Goal: Transaction & Acquisition: Purchase product/service

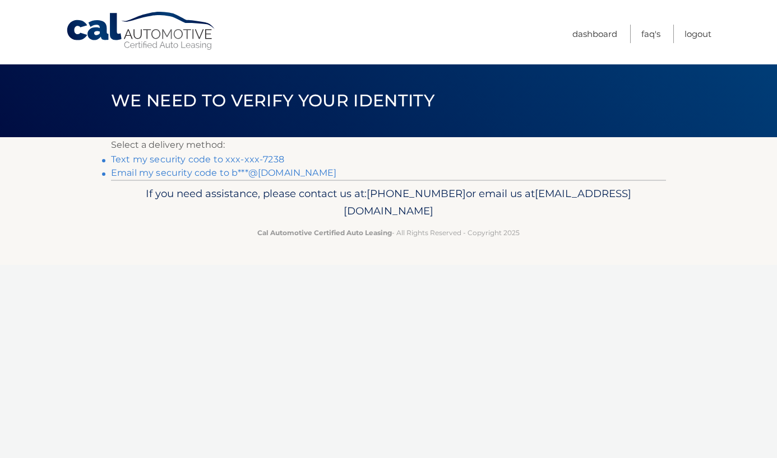
click at [187, 158] on link "Text my security code to xxx-xxx-7238" at bounding box center [197, 159] width 173 height 11
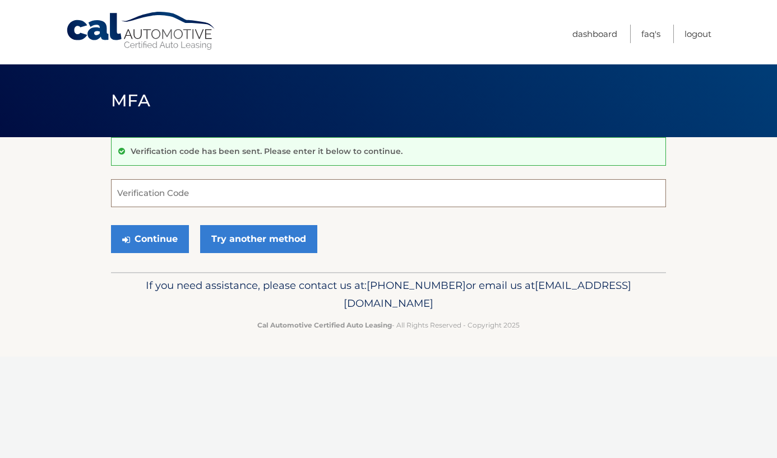
click at [194, 198] on input "Verification Code" at bounding box center [388, 193] width 555 height 28
type input "558469"
click at [142, 239] on button "Continue" at bounding box center [150, 239] width 78 height 28
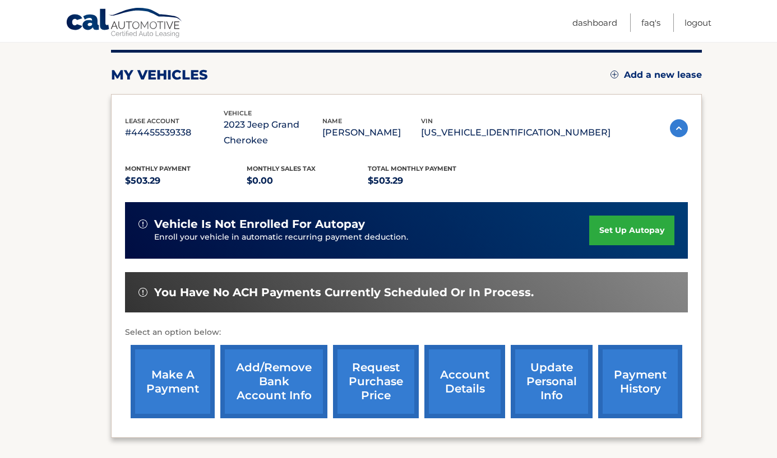
scroll to position [140, 0]
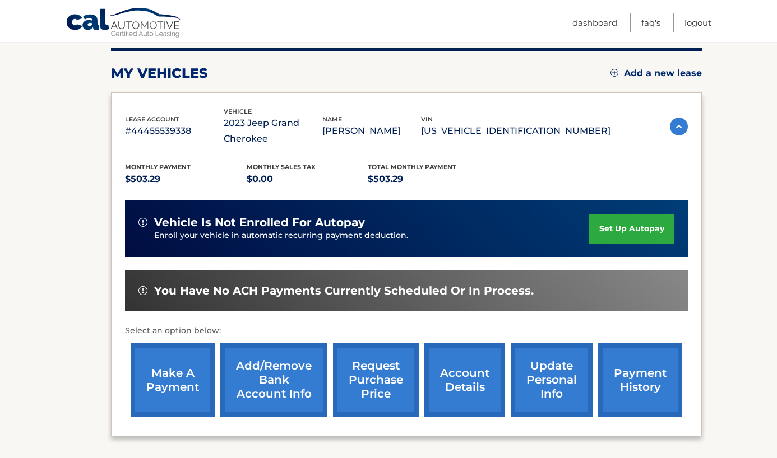
click at [176, 380] on link "make a payment" at bounding box center [173, 379] width 84 height 73
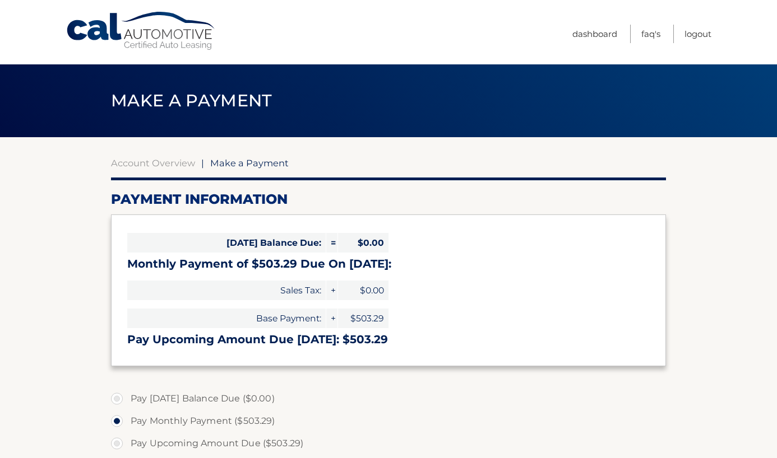
select select "NDU1MmRjYmEtN2Y3ZS00ZTRlLWIyOWUtNWE1NTJiNzA4YzYz"
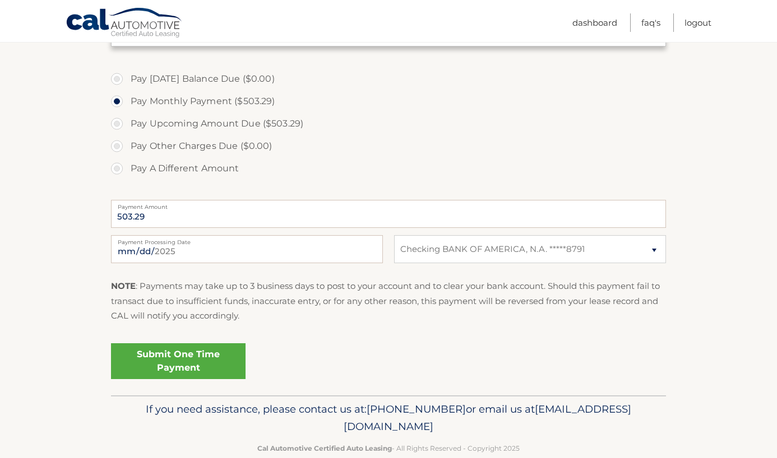
scroll to position [323, 0]
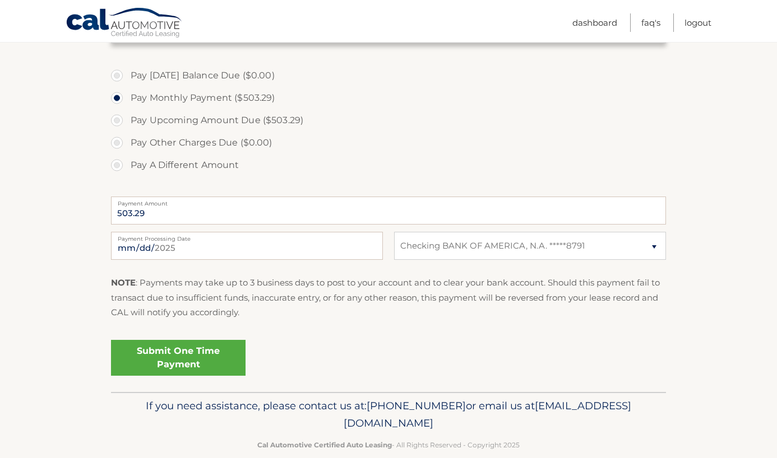
click at [169, 359] on link "Submit One Time Payment" at bounding box center [178, 358] width 134 height 36
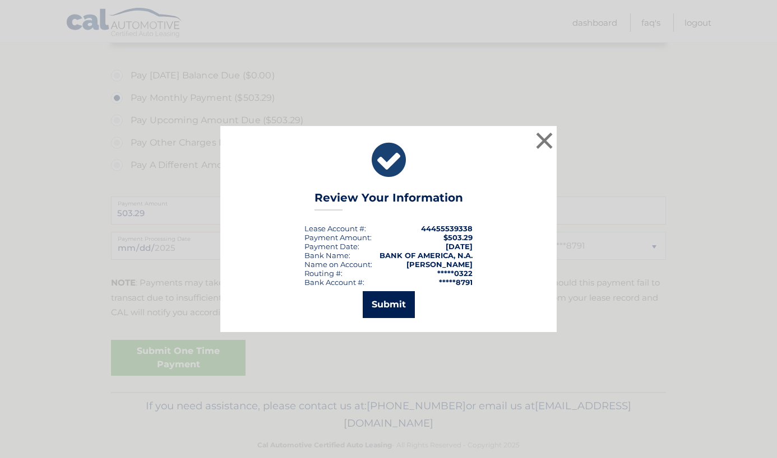
click at [374, 305] on button "Submit" at bounding box center [389, 304] width 52 height 27
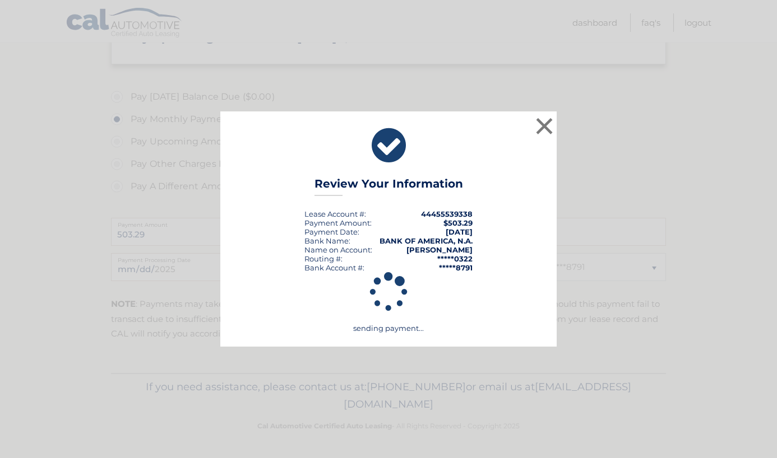
scroll to position [302, 0]
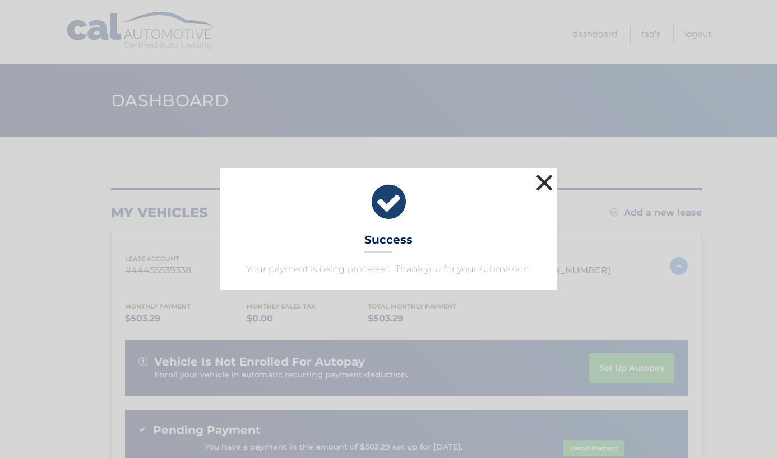
click at [540, 181] on button "×" at bounding box center [544, 182] width 22 height 22
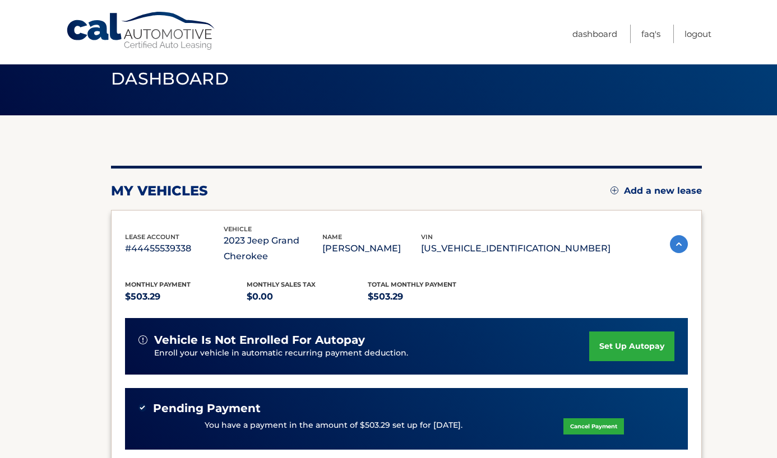
scroll to position [15, 0]
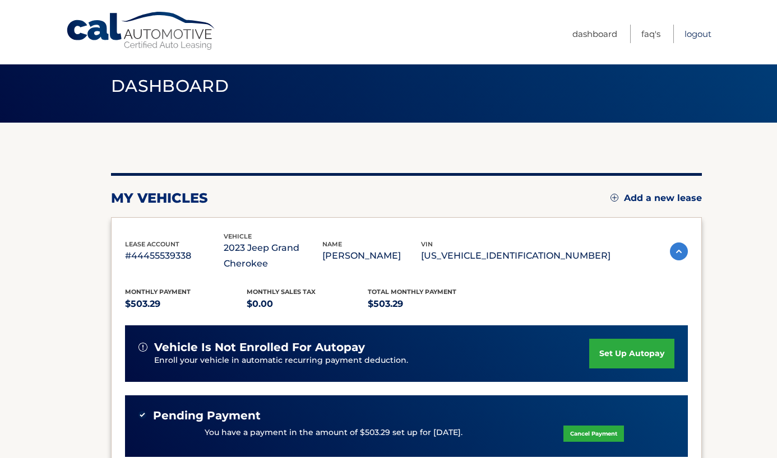
click at [690, 28] on link "Logout" at bounding box center [697, 34] width 27 height 18
